Goal: Task Accomplishment & Management: Manage account settings

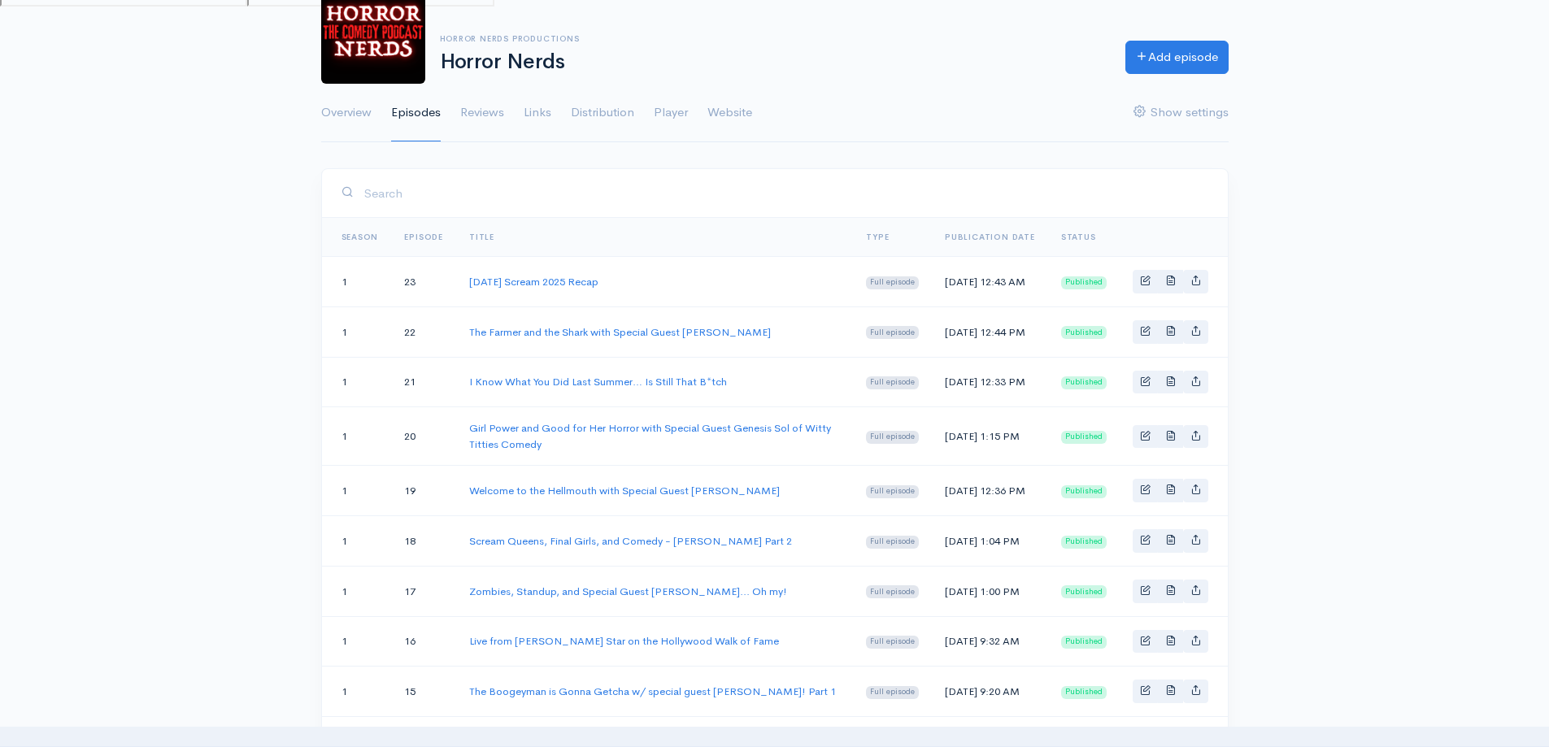
scroll to position [81, 0]
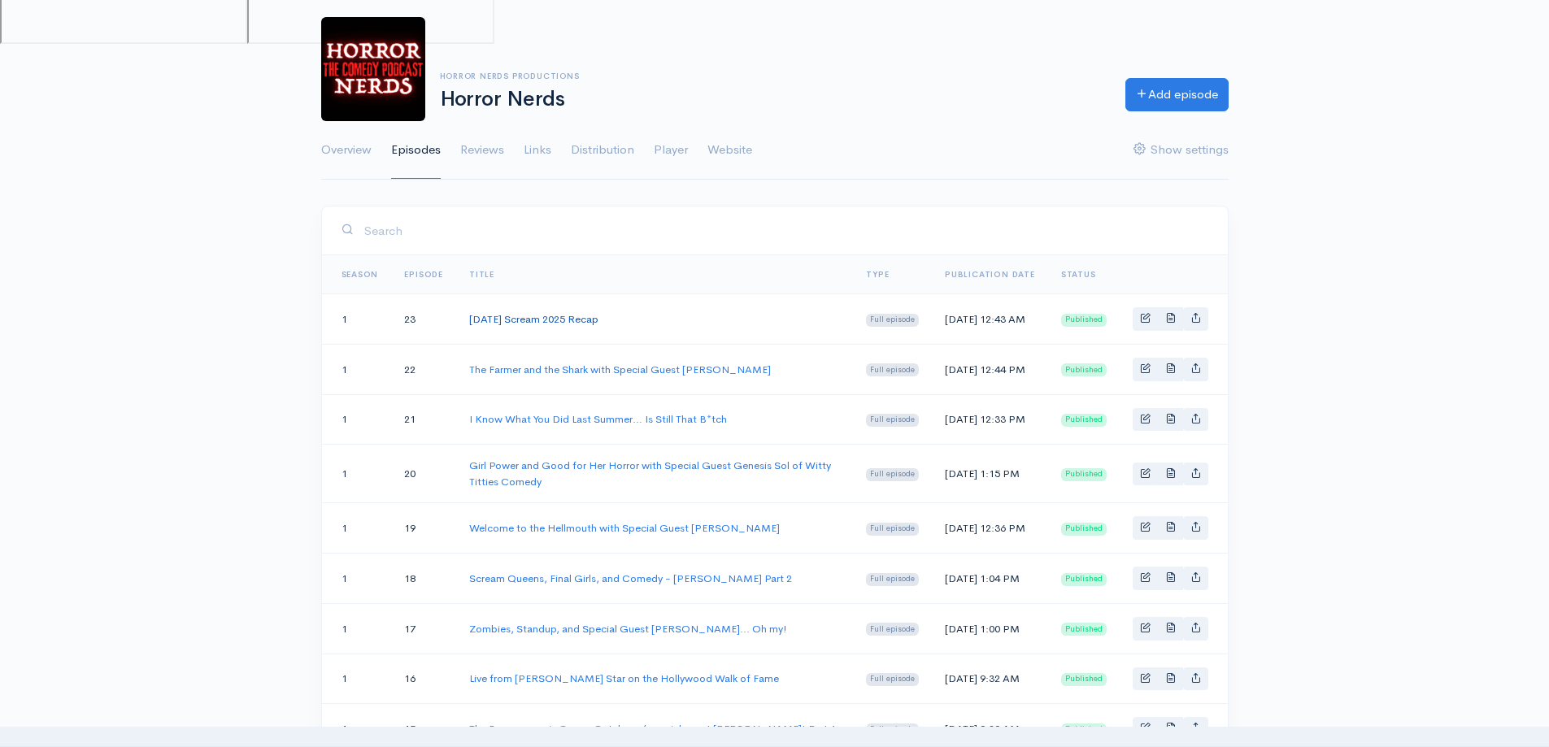
click at [544, 322] on link "[DATE] Scream 2025 Recap" at bounding box center [533, 319] width 129 height 14
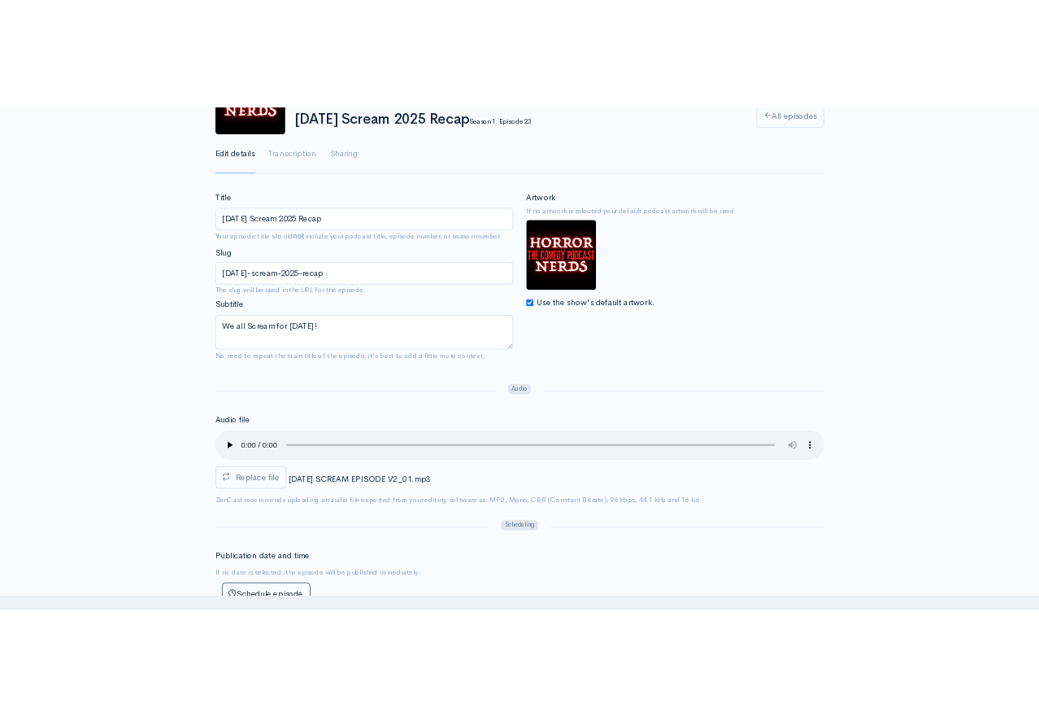
scroll to position [325, 0]
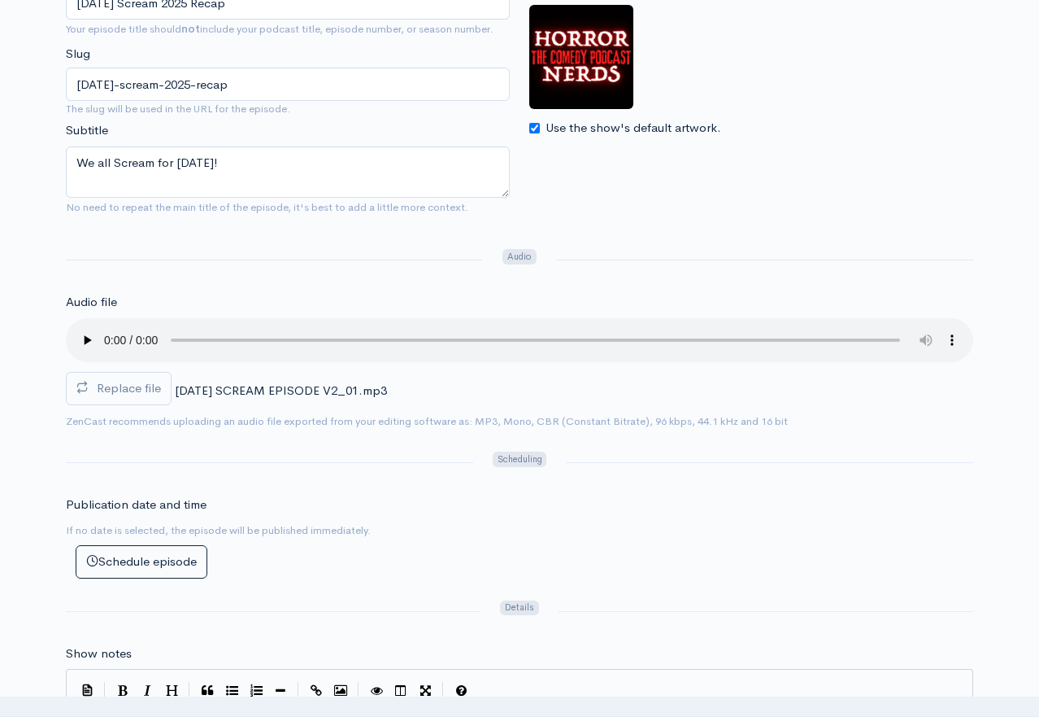
click at [896, 84] on div "Artwork If no artwork is selected your default podcast artwork will be used Use…" at bounding box center [751, 50] width 444 height 176
drag, startPoint x: 938, startPoint y: 158, endPoint x: 929, endPoint y: 141, distance: 19.3
click at [938, 158] on div "Artwork If no artwork is selected your default podcast artwork will be used Use…" at bounding box center [752, 94] width 464 height 265
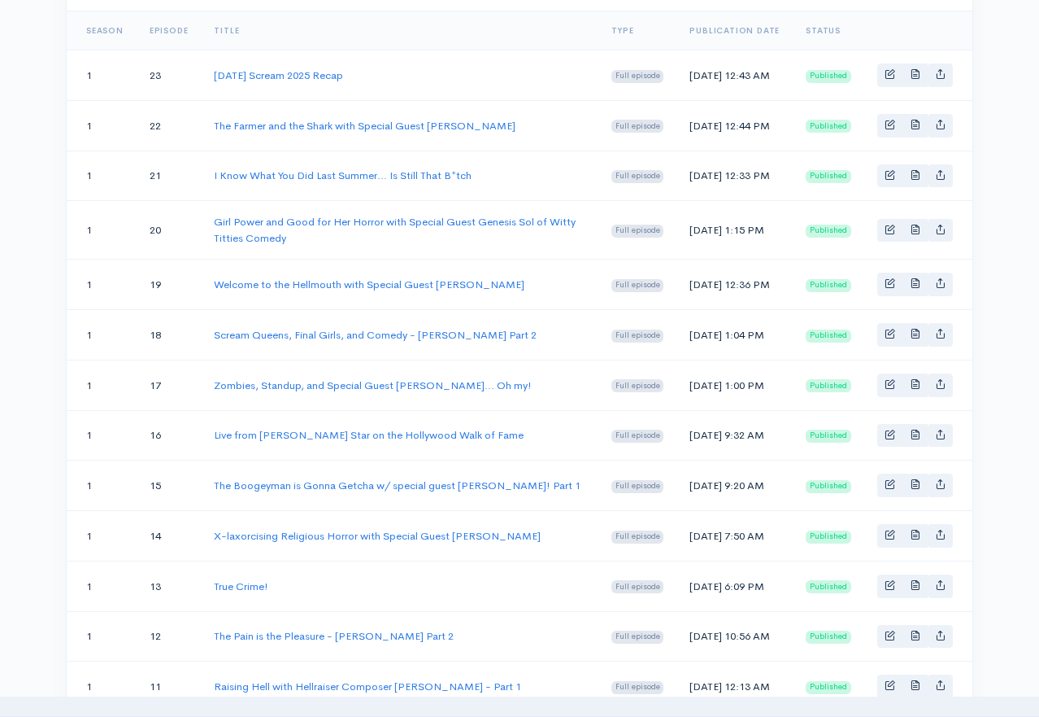
scroll to position [81, 0]
